Goal: Task Accomplishment & Management: Use online tool/utility

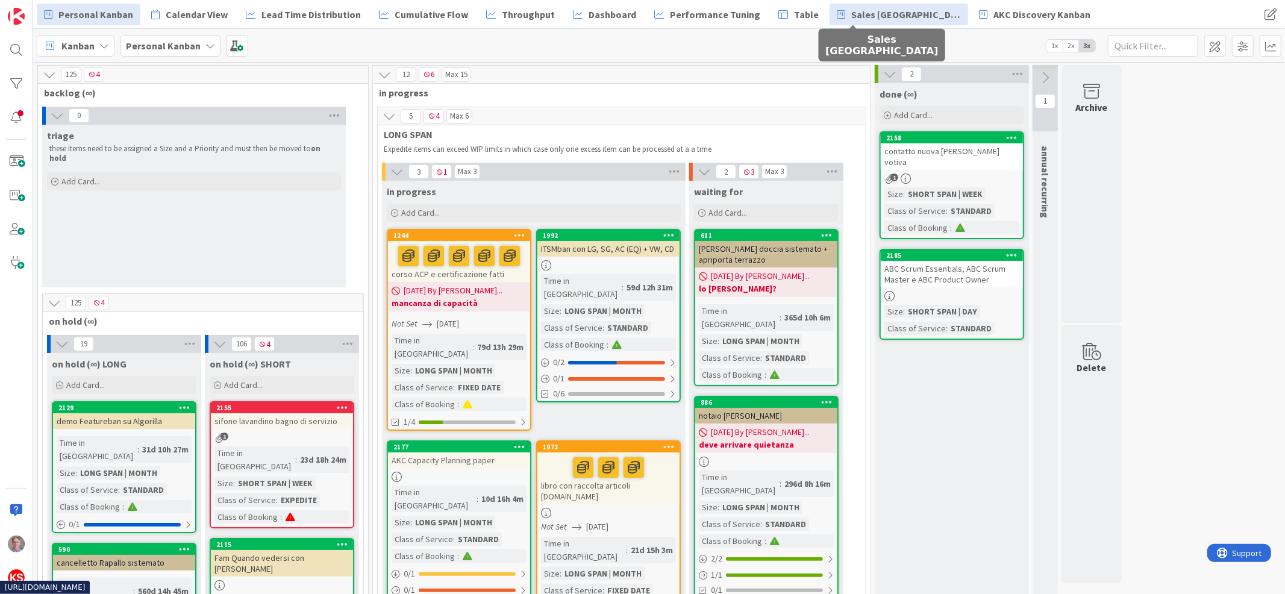
click at [851, 19] on span "Sales [GEOGRAPHIC_DATA]" at bounding box center [906, 14] width 110 height 14
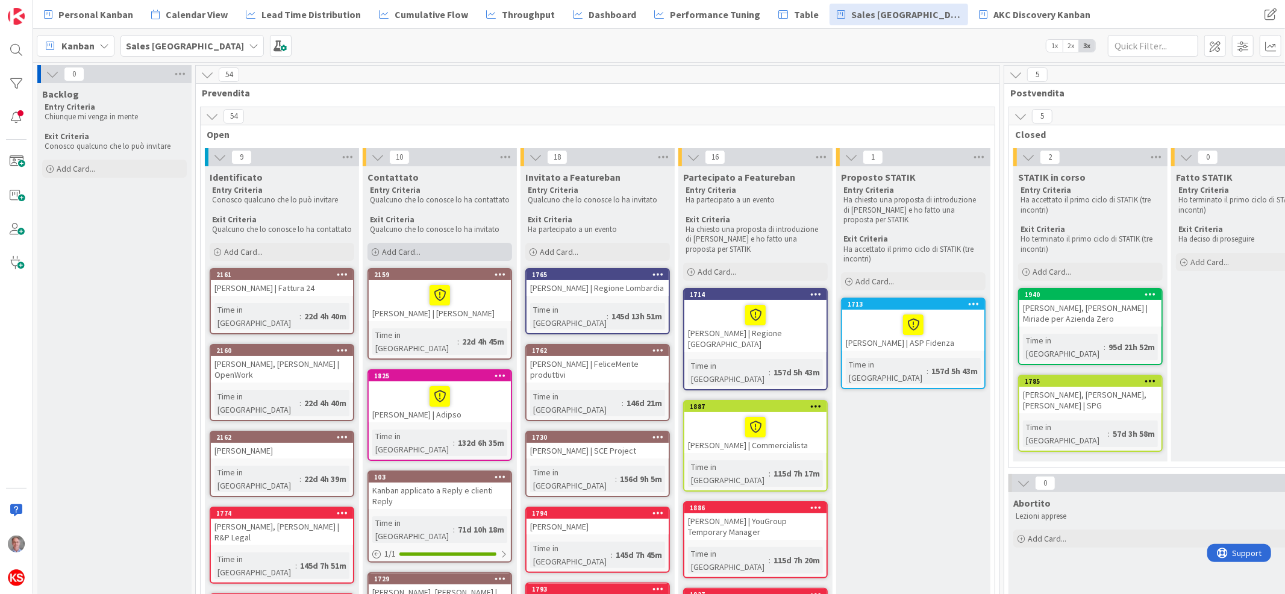
click at [401, 252] on span "Add Card..." at bounding box center [401, 251] width 39 height 11
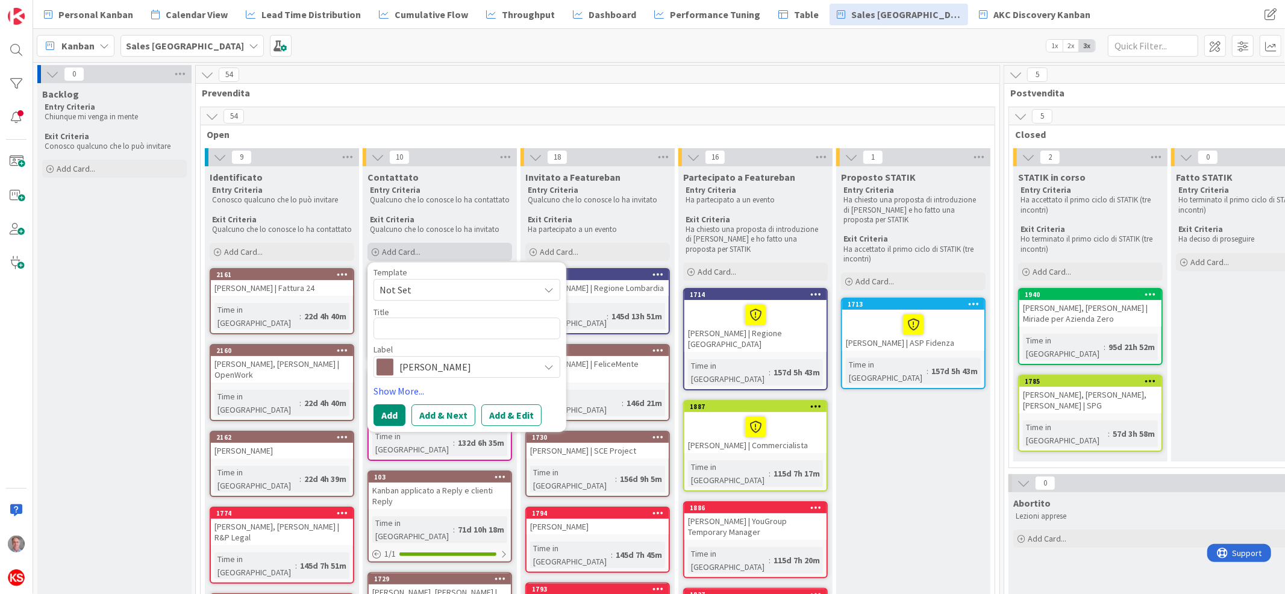
type textarea "x"
type textarea "B"
type textarea "x"
type textarea "BF"
type textarea "x"
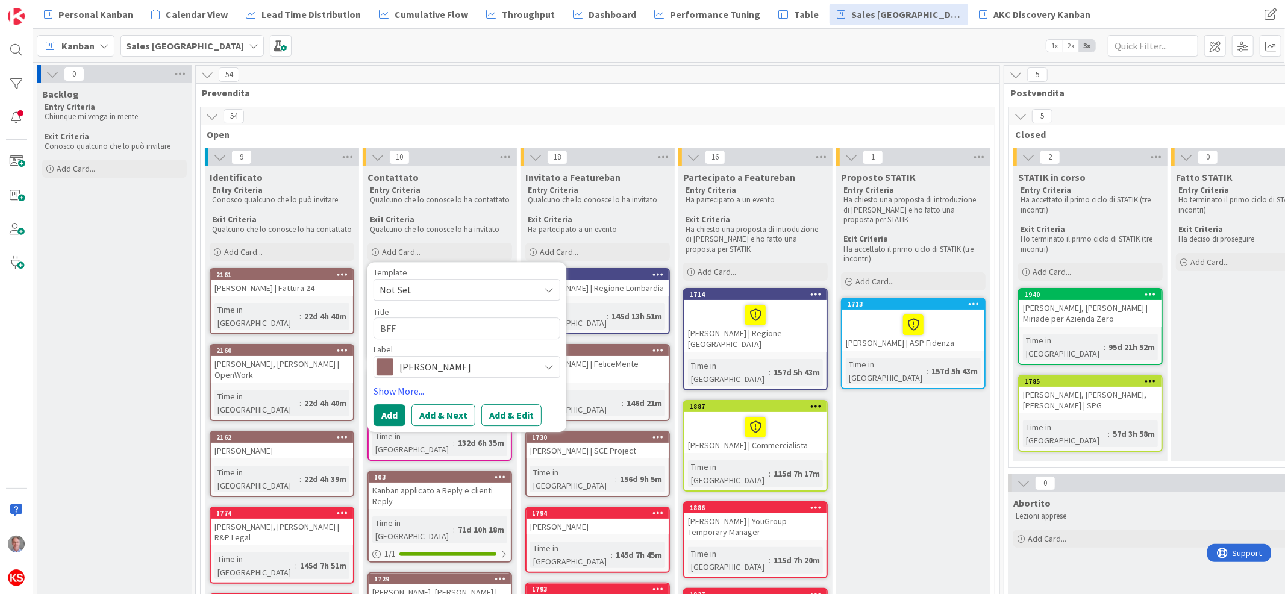
type textarea "BFF"
click at [437, 367] on span "[PERSON_NAME]" at bounding box center [466, 367] width 134 height 17
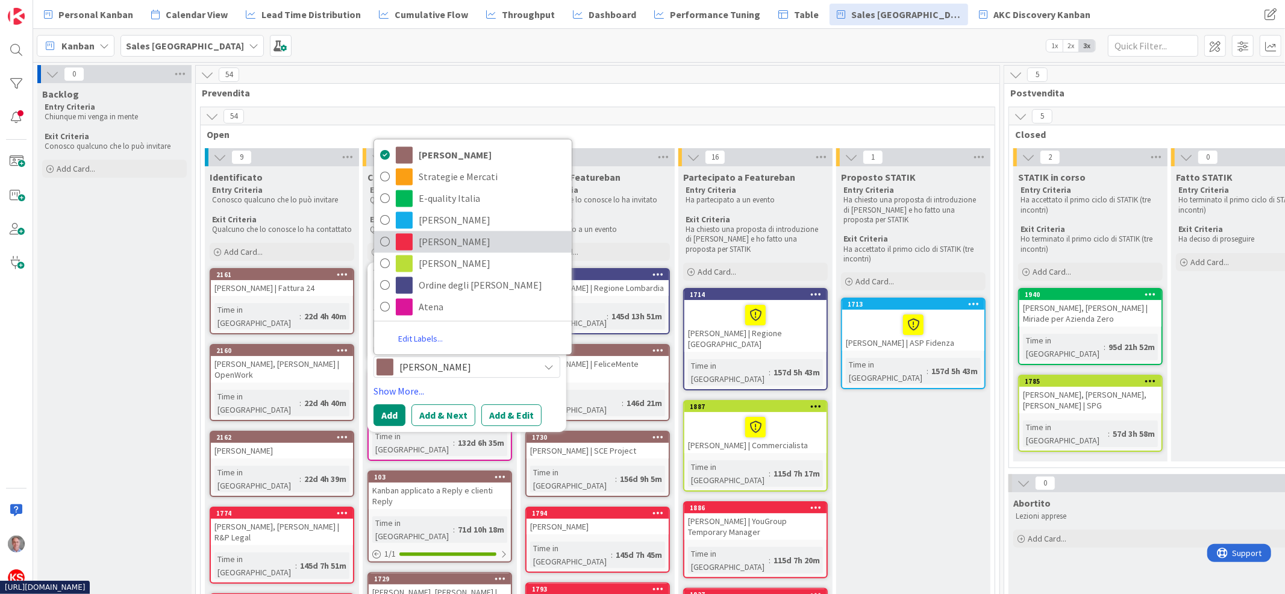
click at [455, 246] on span "[PERSON_NAME]" at bounding box center [492, 242] width 147 height 18
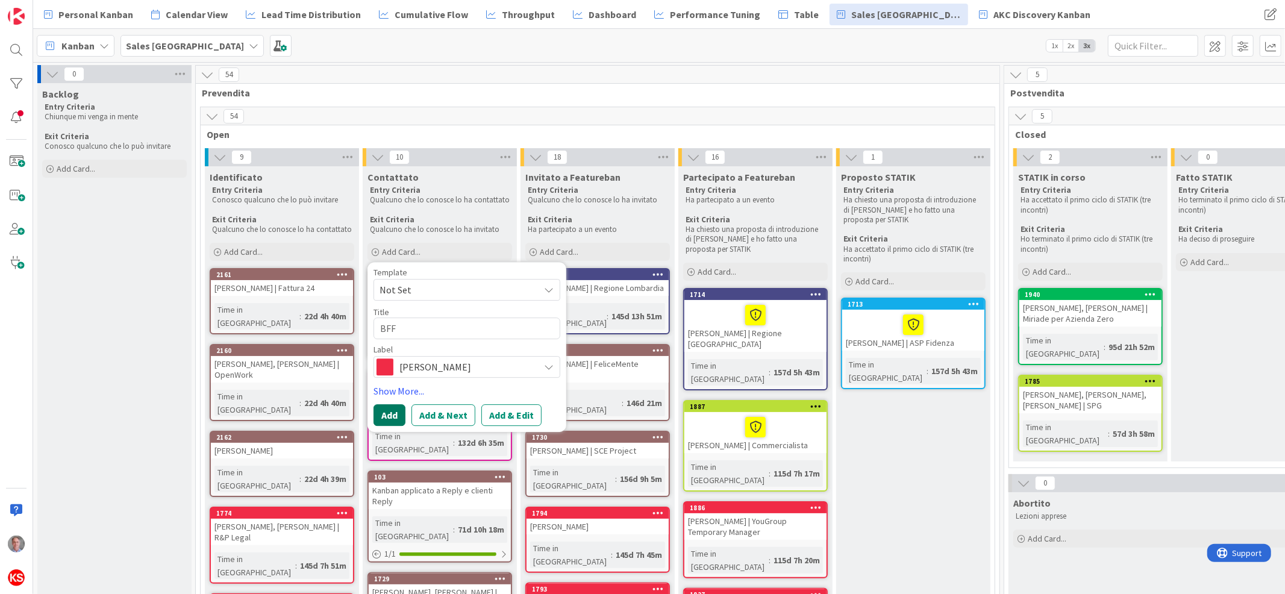
click at [383, 420] on button "Add" at bounding box center [389, 416] width 32 height 22
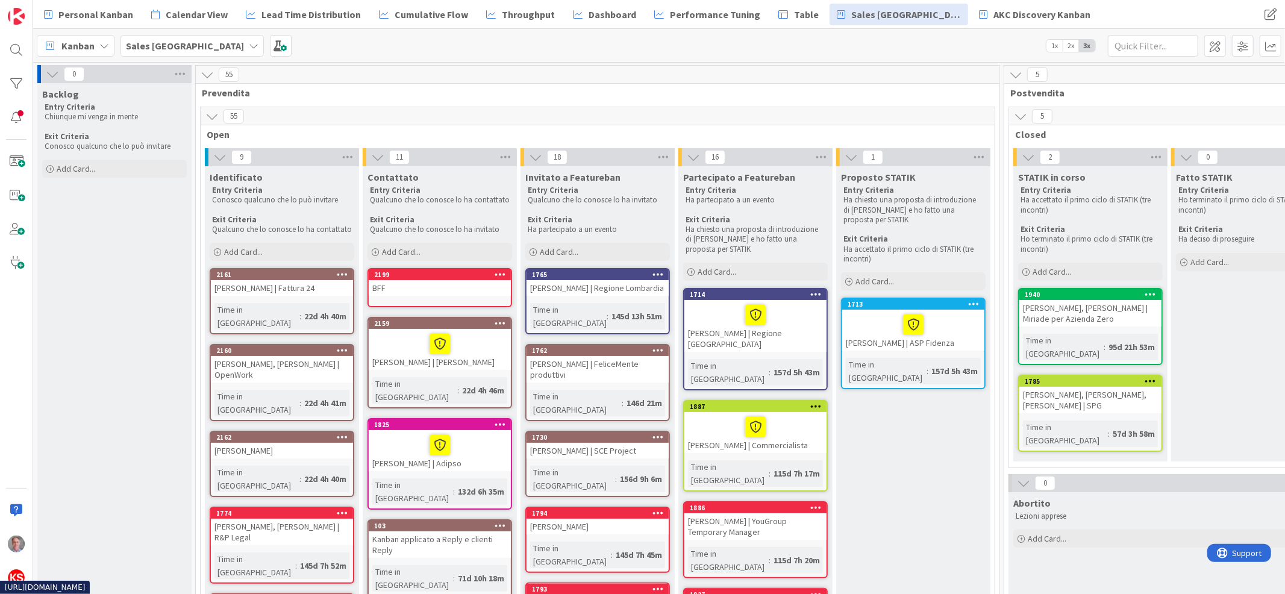
click at [501, 274] on icon at bounding box center [500, 274] width 11 height 8
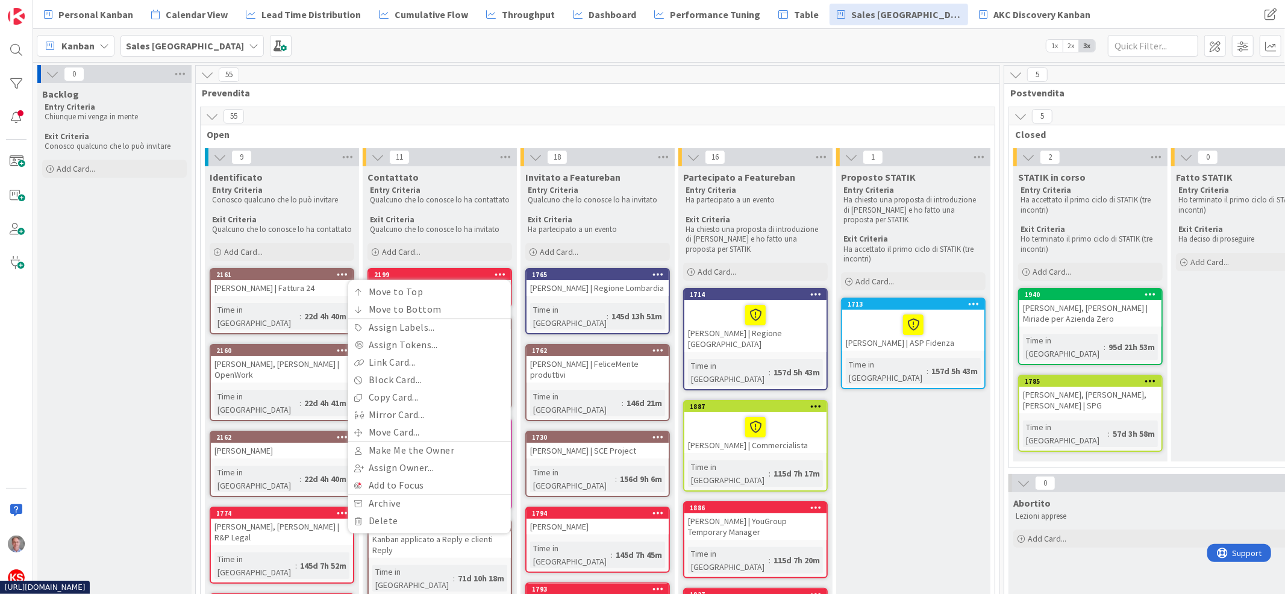
click at [501, 274] on icon at bounding box center [500, 274] width 11 height 8
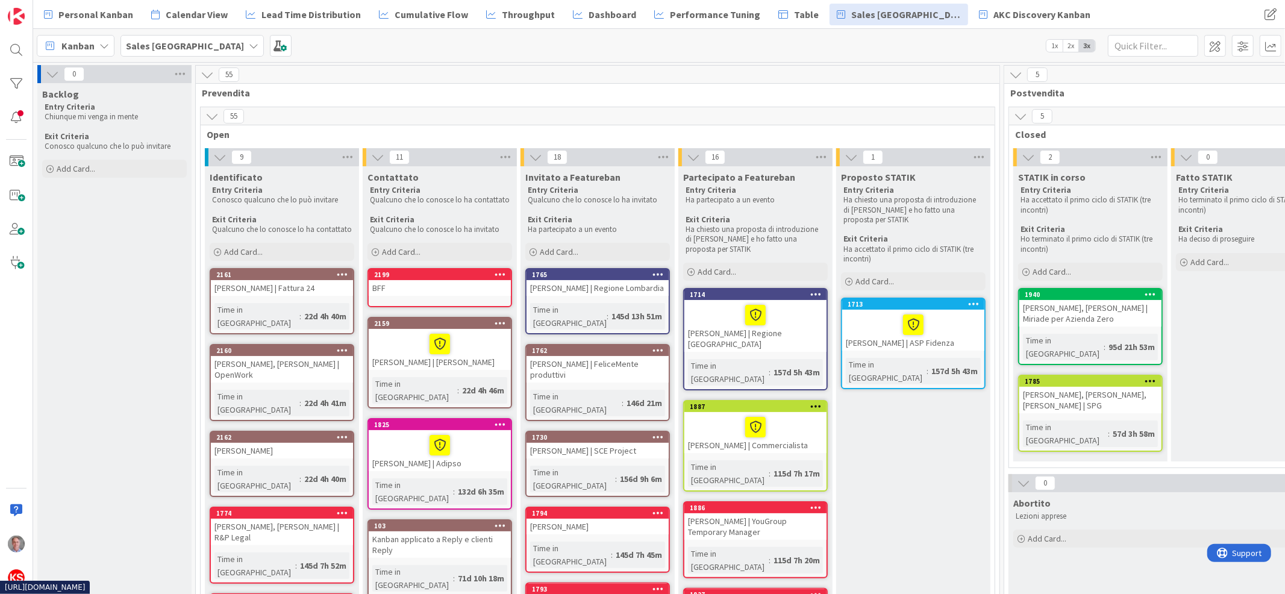
click at [501, 275] on icon at bounding box center [500, 274] width 11 height 8
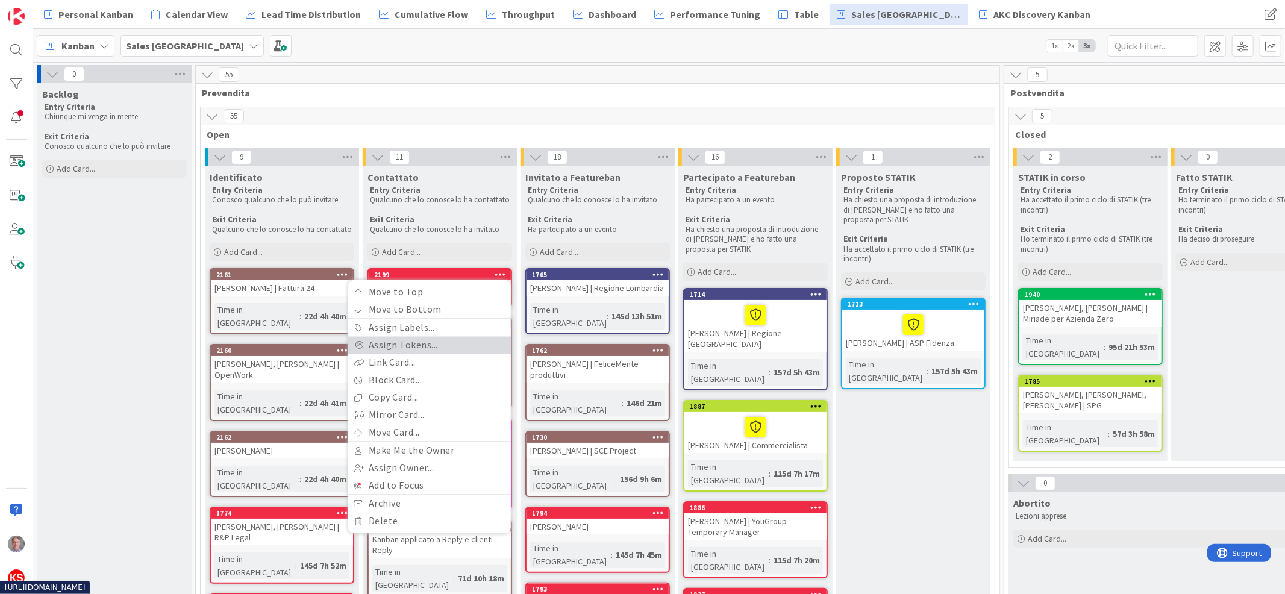
click at [415, 345] on link "Assign Tokens..." at bounding box center [429, 345] width 163 height 17
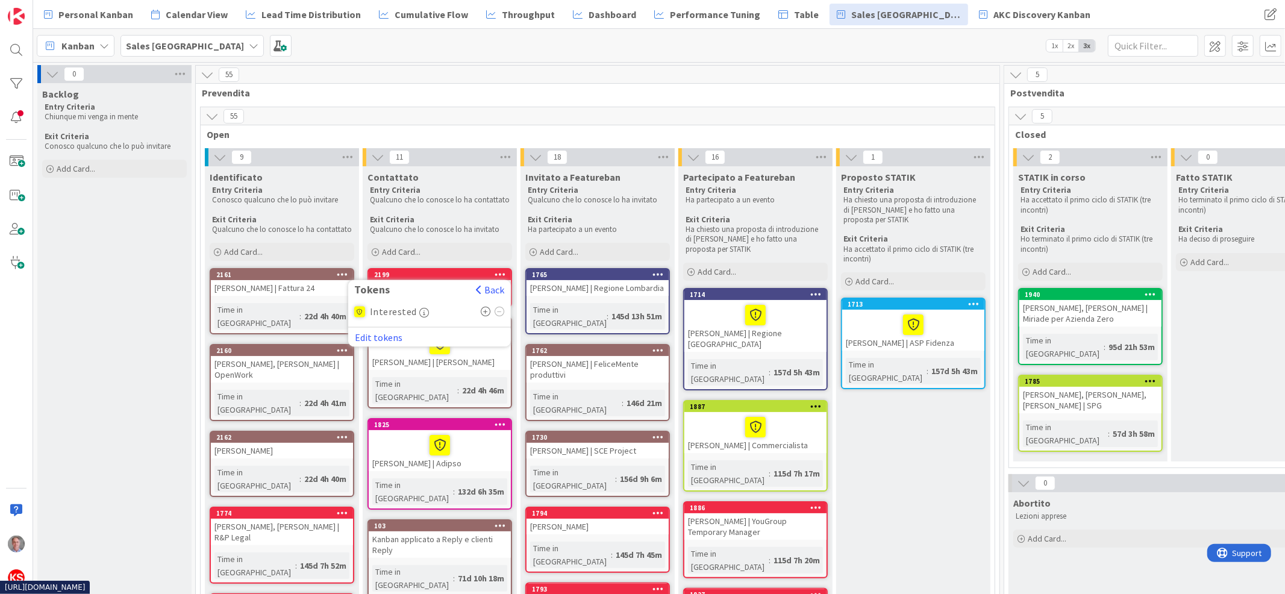
click at [484, 312] on icon at bounding box center [486, 312] width 10 height 10
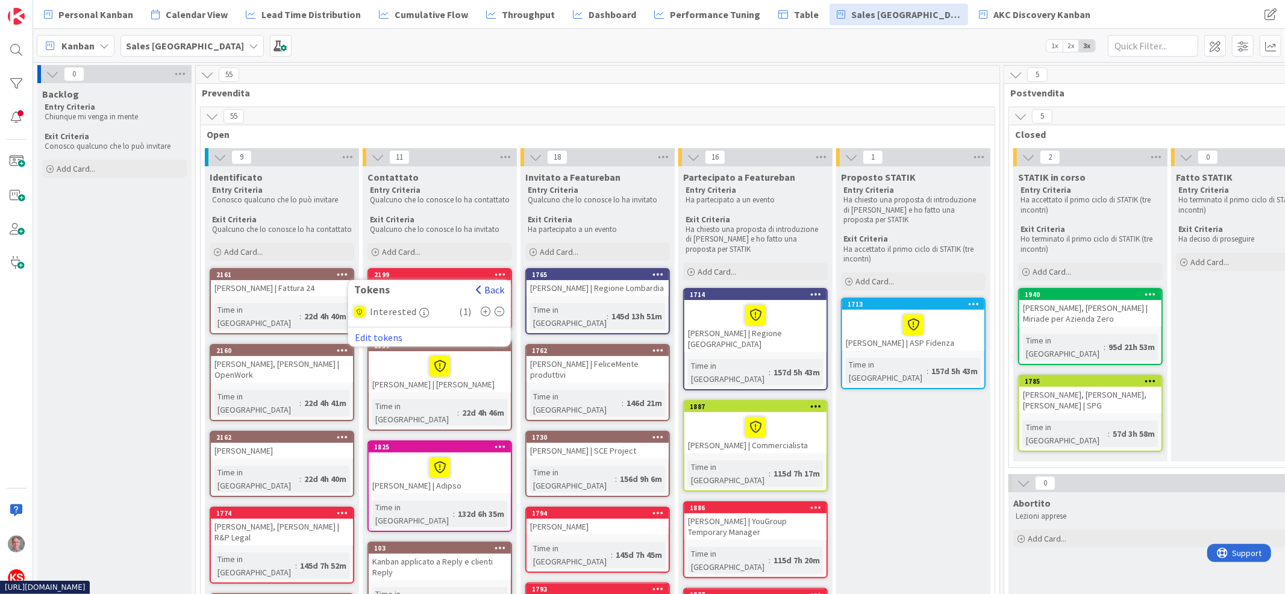
click at [496, 292] on button "Back" at bounding box center [490, 290] width 30 height 13
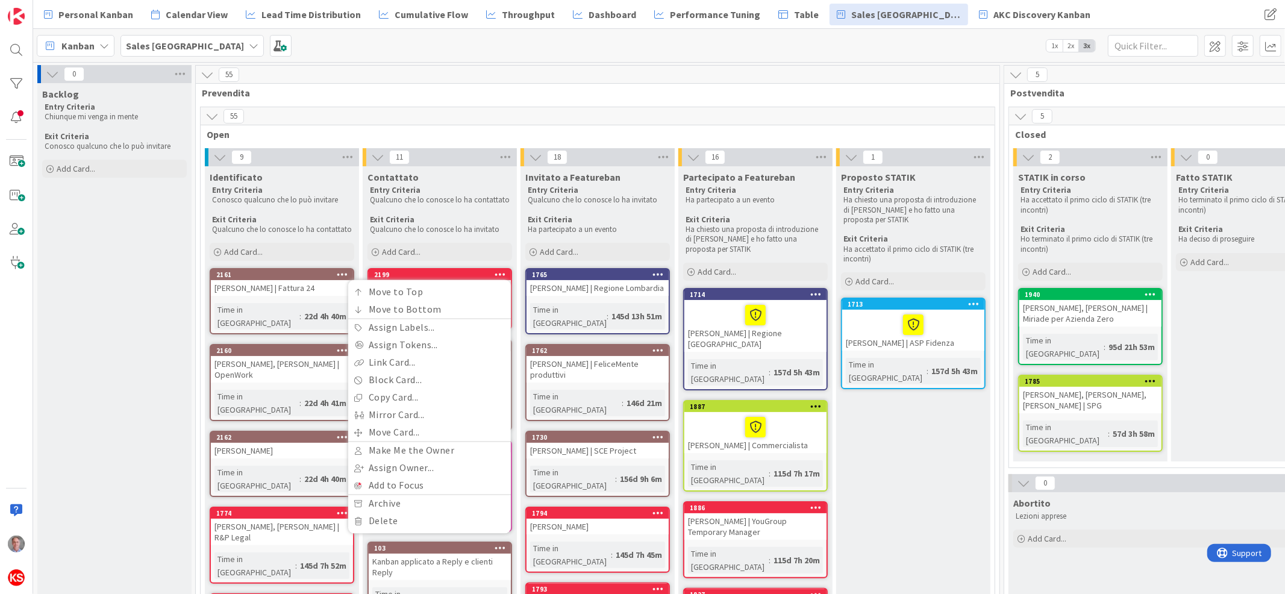
click at [507, 230] on p "Qualcuno che lo conosce lo ha invitato" at bounding box center [440, 230] width 140 height 10
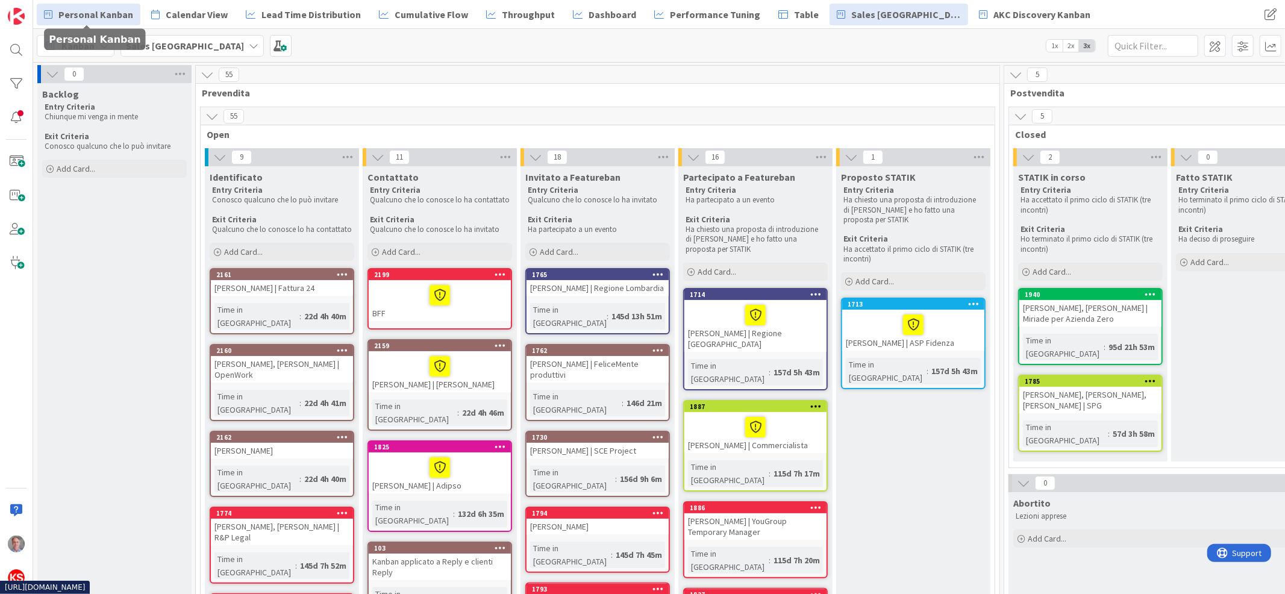
click at [52, 10] on icon at bounding box center [48, 15] width 8 height 16
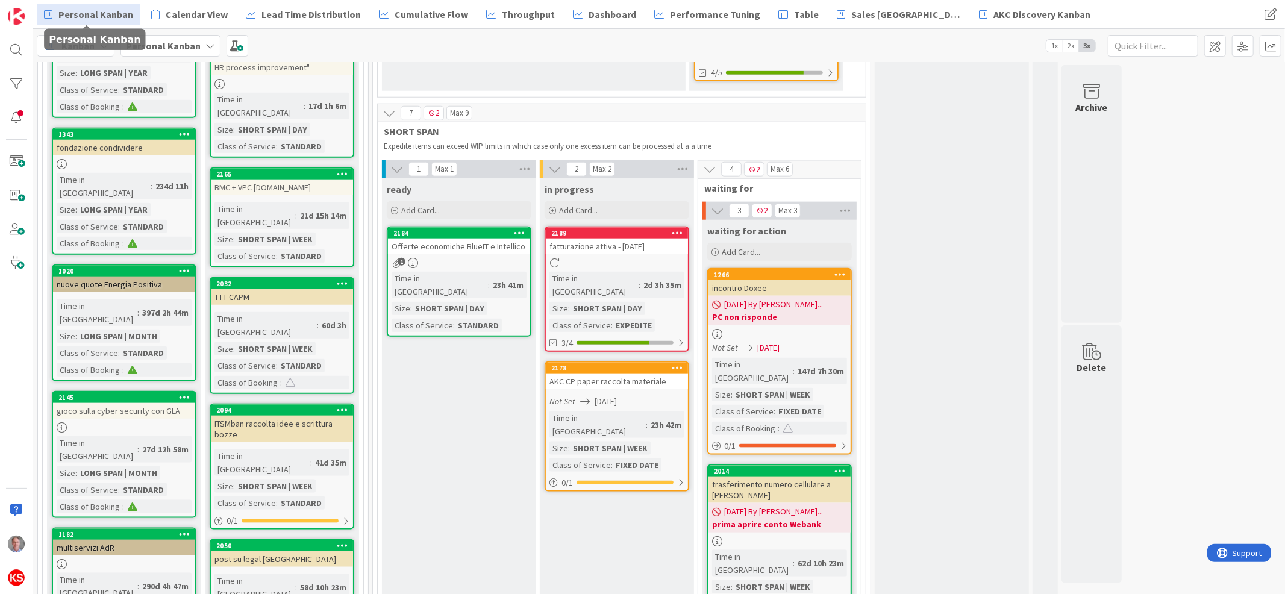
scroll to position [1132, 0]
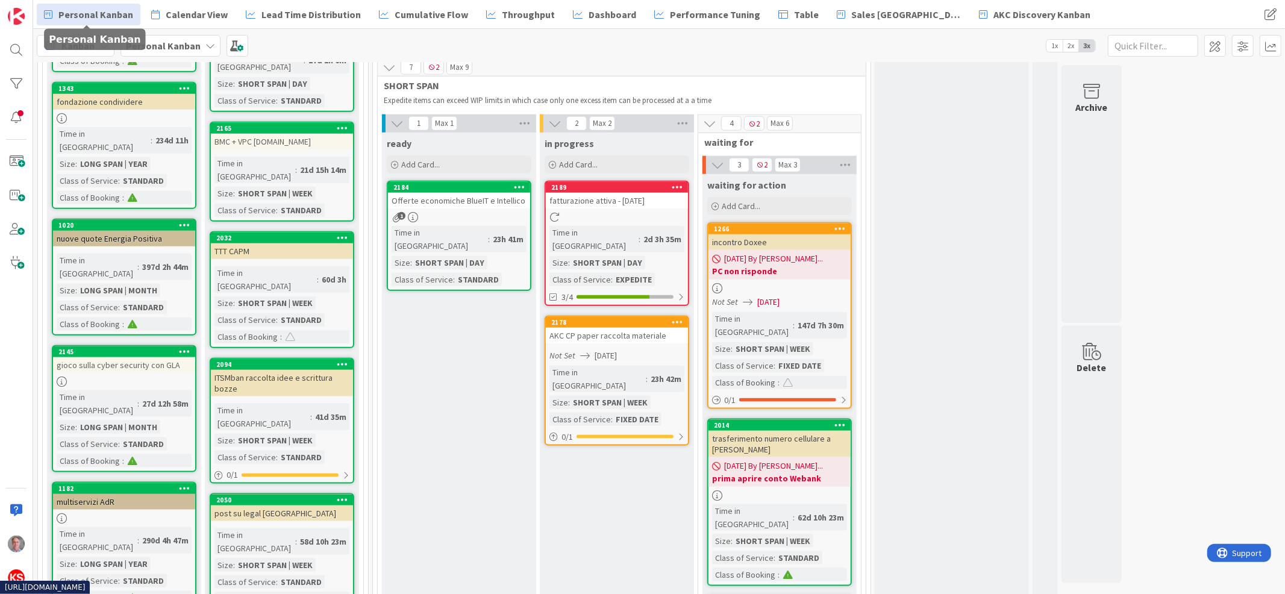
click at [676, 193] on div "fatturazione attiva - [DATE]" at bounding box center [617, 201] width 142 height 16
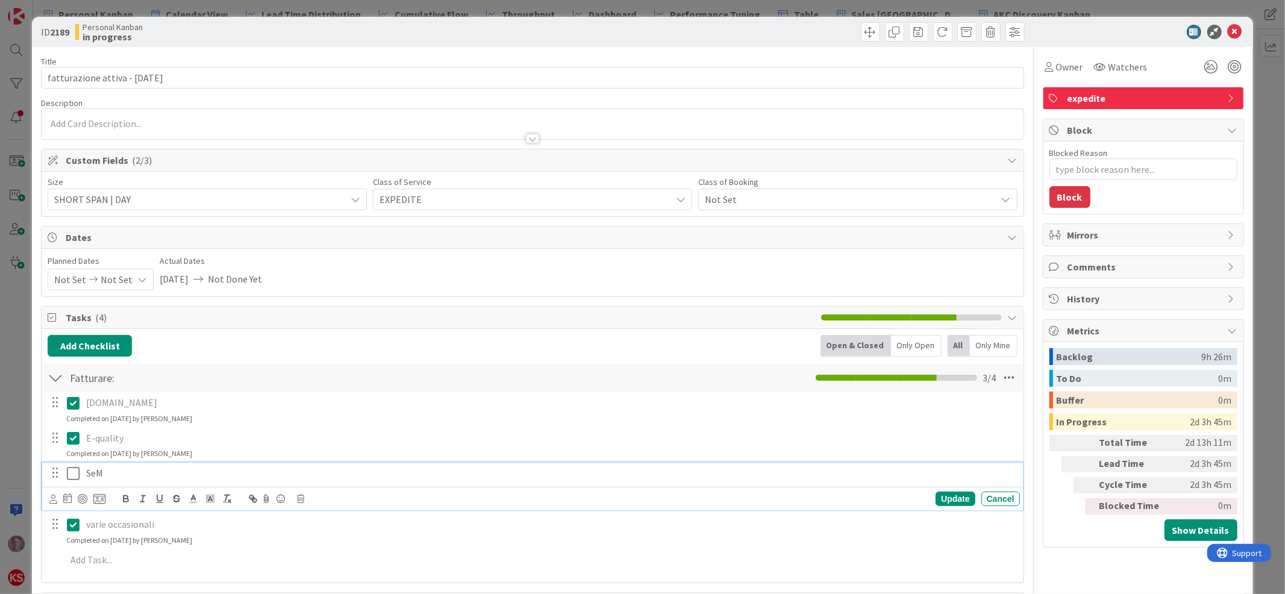
click at [75, 473] on icon at bounding box center [76, 473] width 18 height 14
type textarea "x"
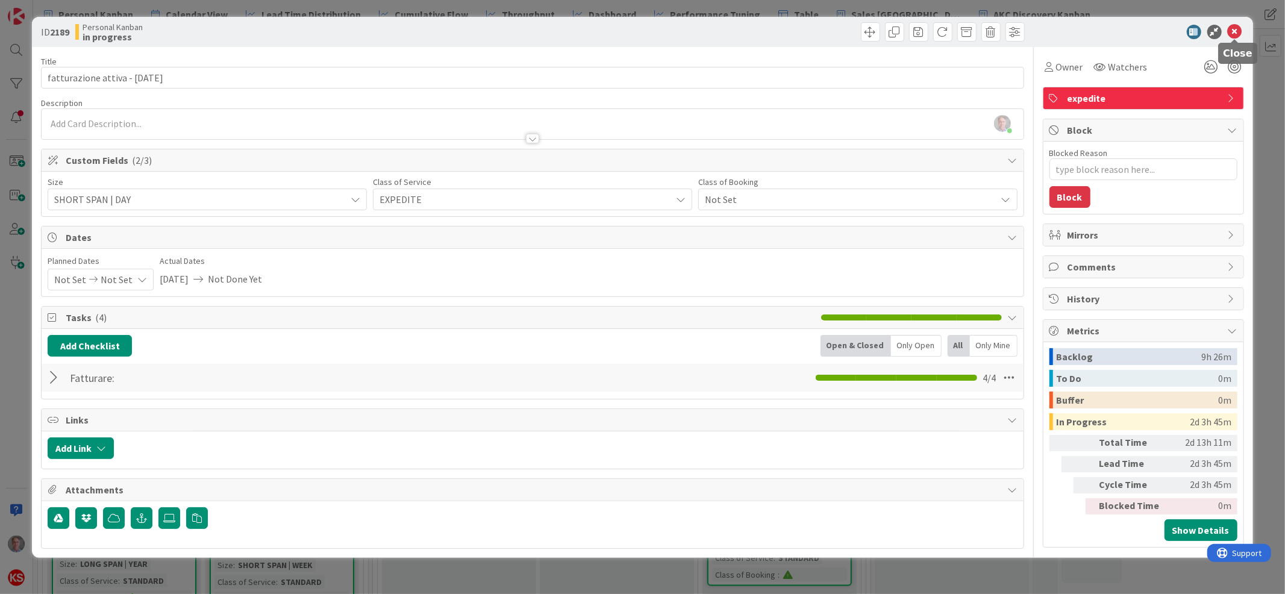
click at [1239, 30] on icon at bounding box center [1235, 32] width 14 height 14
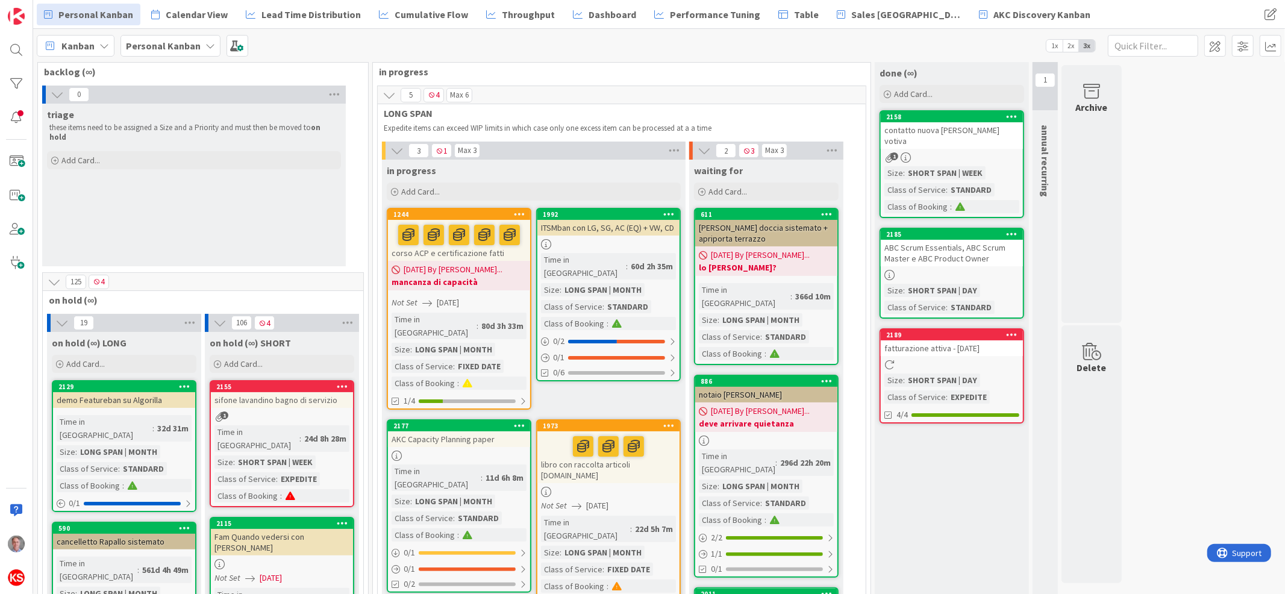
scroll to position [16, 0]
